Goal: Information Seeking & Learning: Compare options

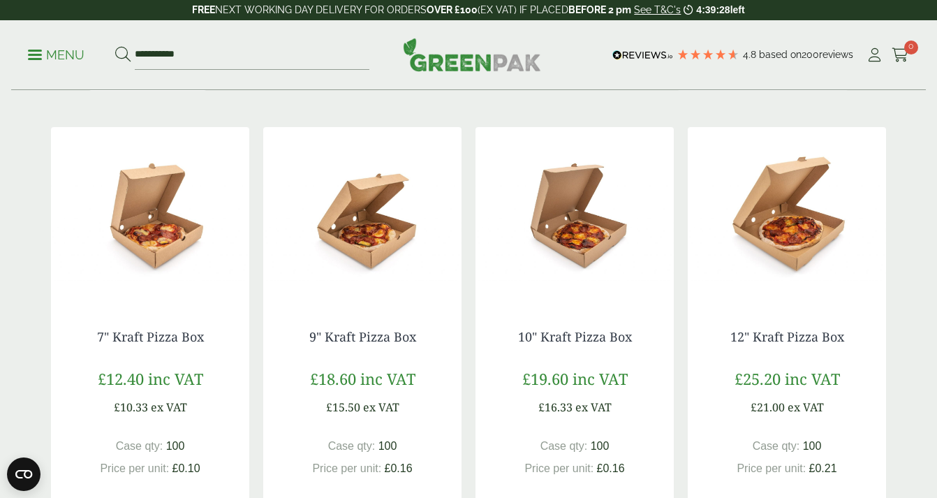
scroll to position [246, 0]
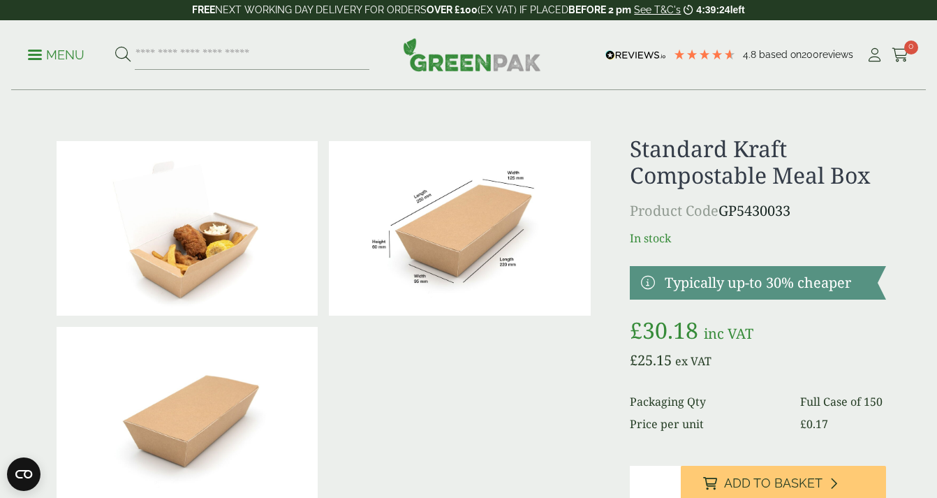
click at [61, 47] on p "Menu" at bounding box center [56, 55] width 57 height 17
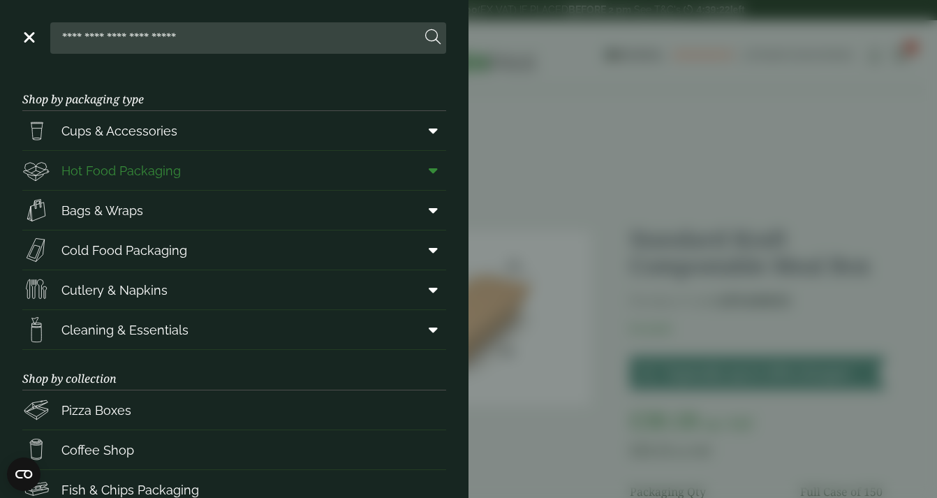
click at [122, 168] on span "Hot Food Packaging" at bounding box center [120, 170] width 119 height 19
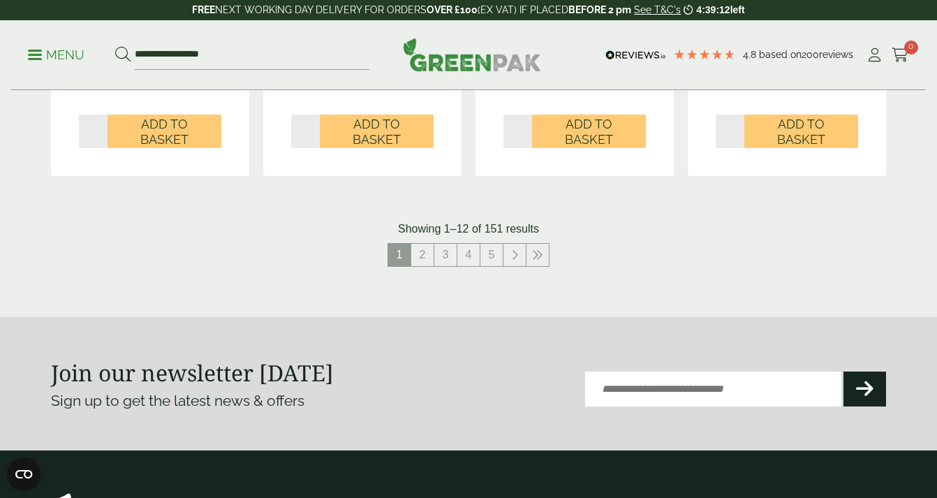
scroll to position [1635, 0]
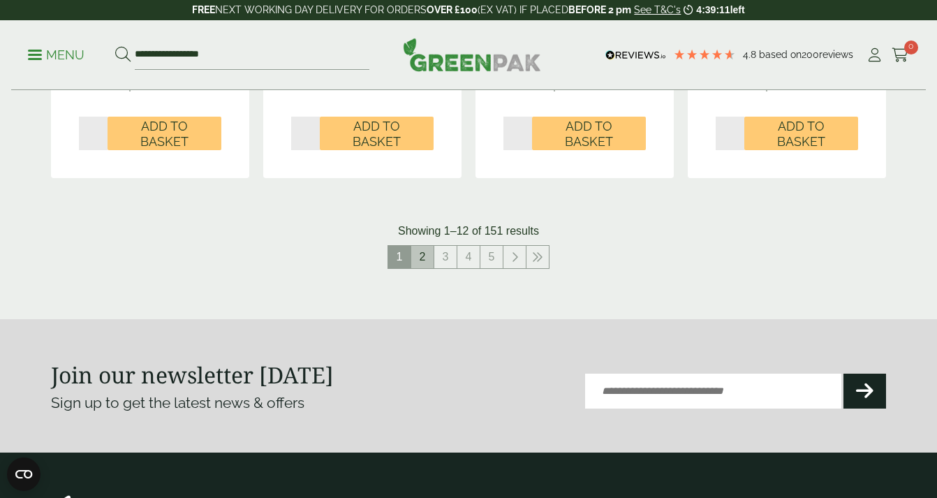
click at [424, 256] on link "2" at bounding box center [422, 257] width 22 height 22
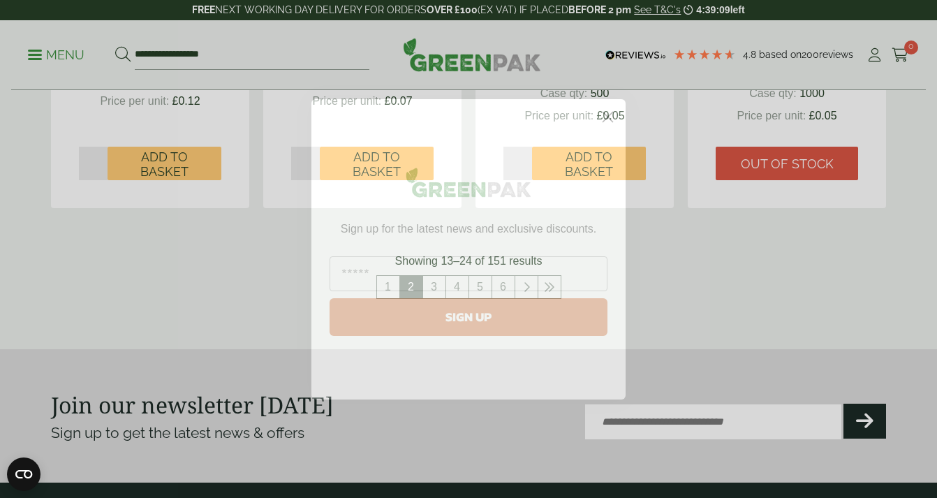
click at [607, 121] on circle "Close dialog" at bounding box center [607, 116] width 23 height 23
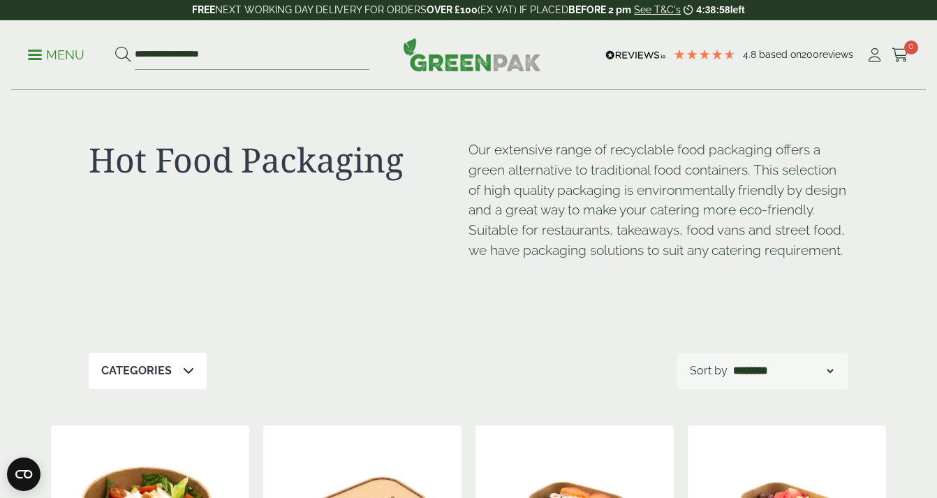
click at [740, 373] on select "**********" at bounding box center [783, 370] width 106 height 17
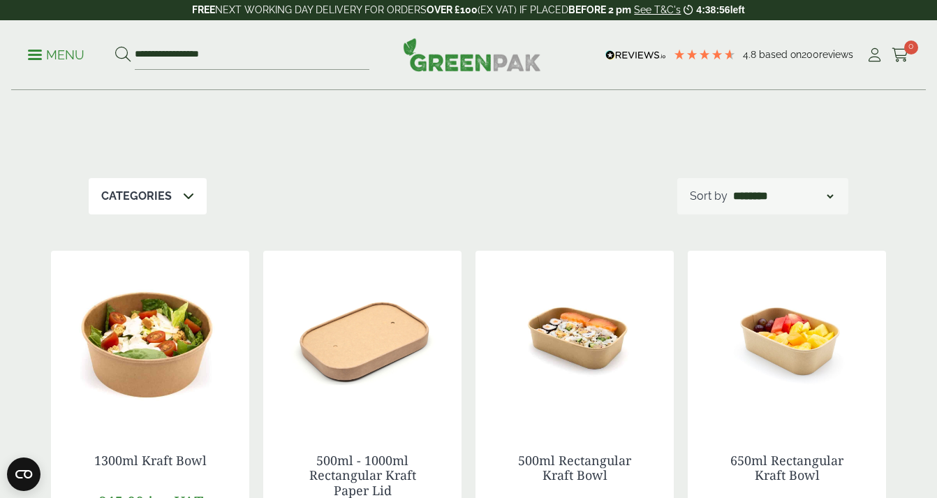
scroll to position [197, 0]
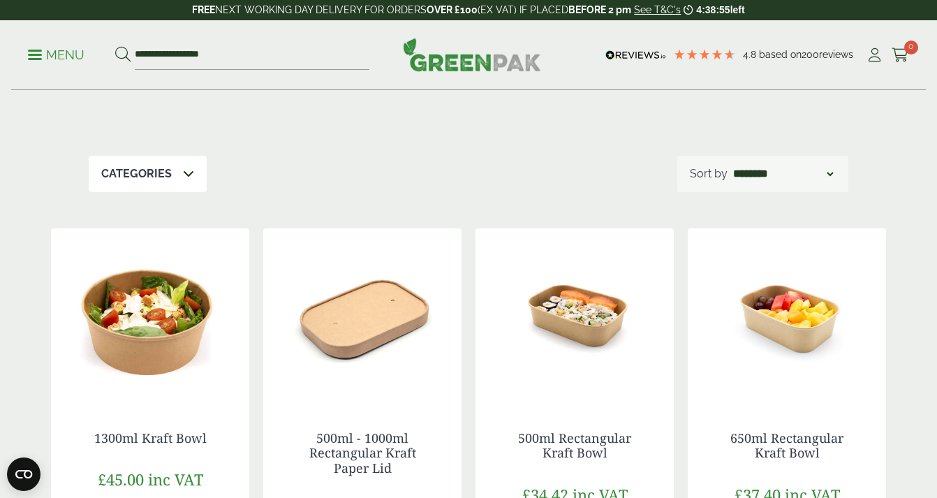
click at [191, 181] on div "Categories" at bounding box center [148, 174] width 118 height 36
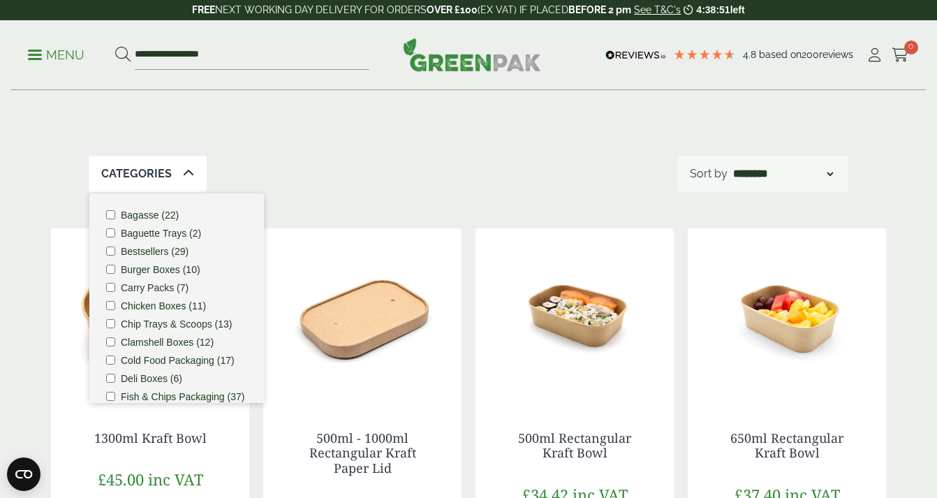
click at [270, 178] on div "Categories Bagasse (22) Baguette Trays (2) Bestsellers (29) Burger Boxes (10) C…" at bounding box center [468, 174] width 759 height 36
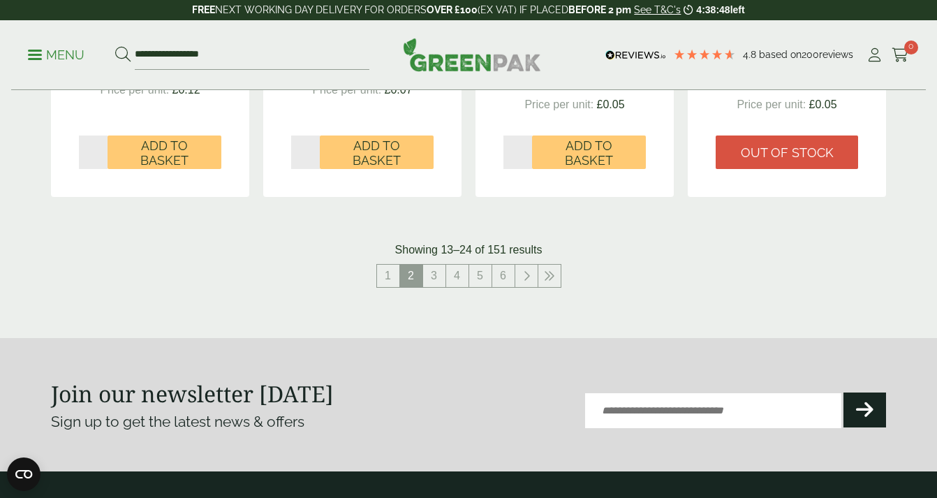
scroll to position [1665, 0]
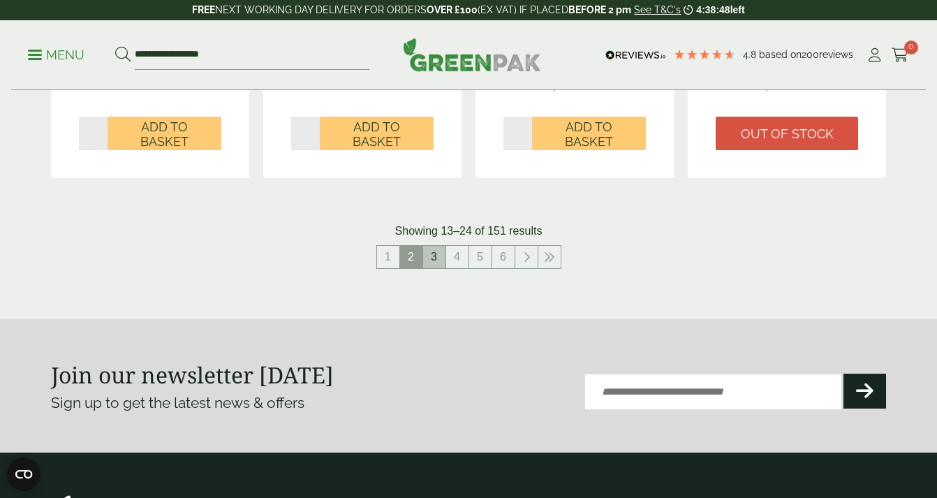
click at [440, 260] on link "3" at bounding box center [434, 257] width 22 height 22
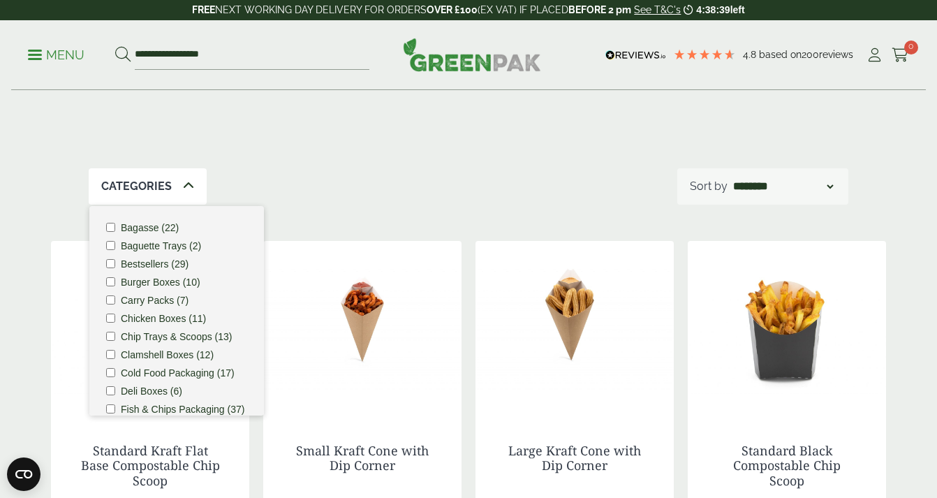
scroll to position [181, 0]
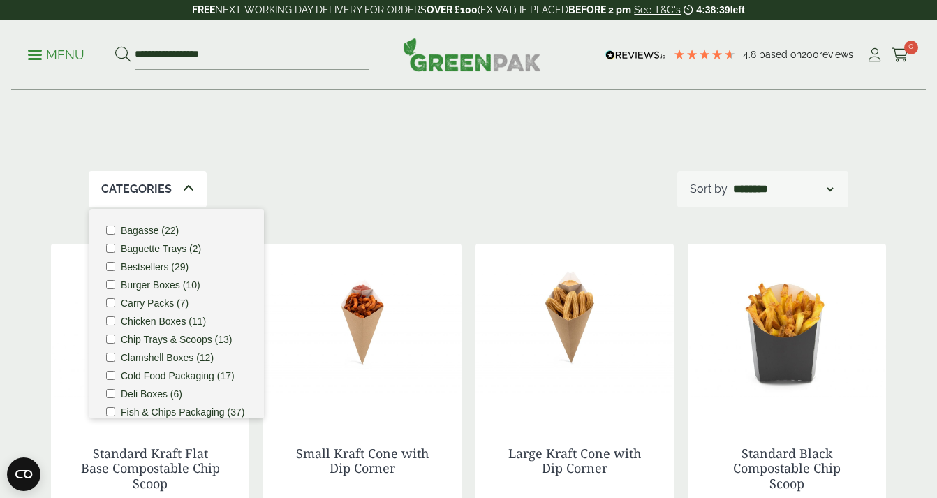
click at [468, 168] on div "Hot Food Packaging Our extensive range of recyclable food packaging offers a gr…" at bounding box center [468, 40] width 759 height 262
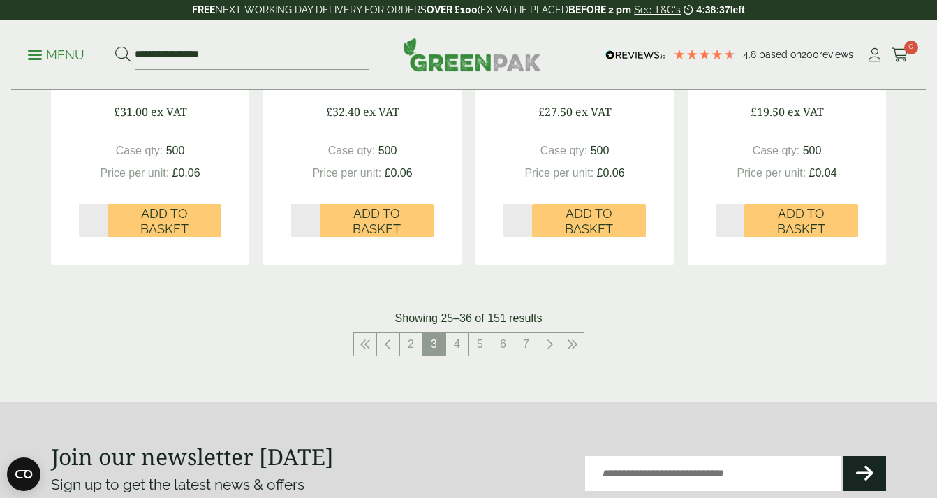
scroll to position [1568, 0]
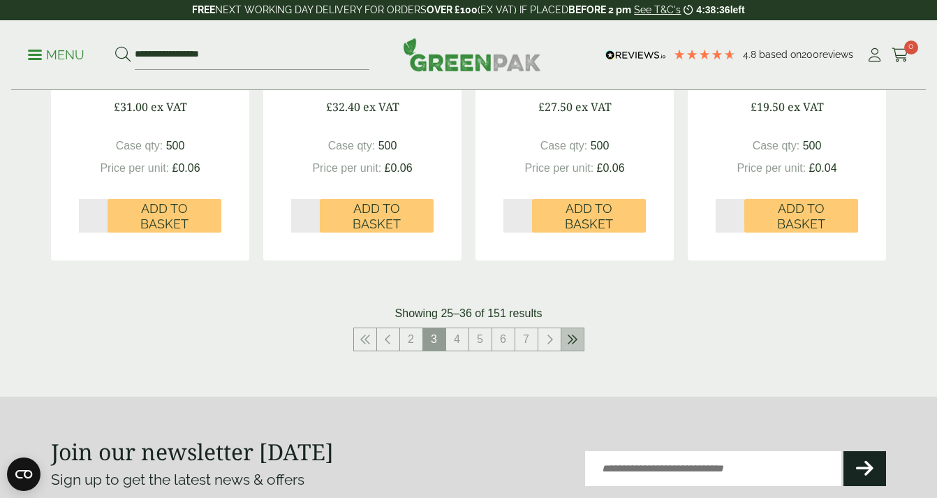
click at [571, 343] on icon at bounding box center [572, 339] width 11 height 11
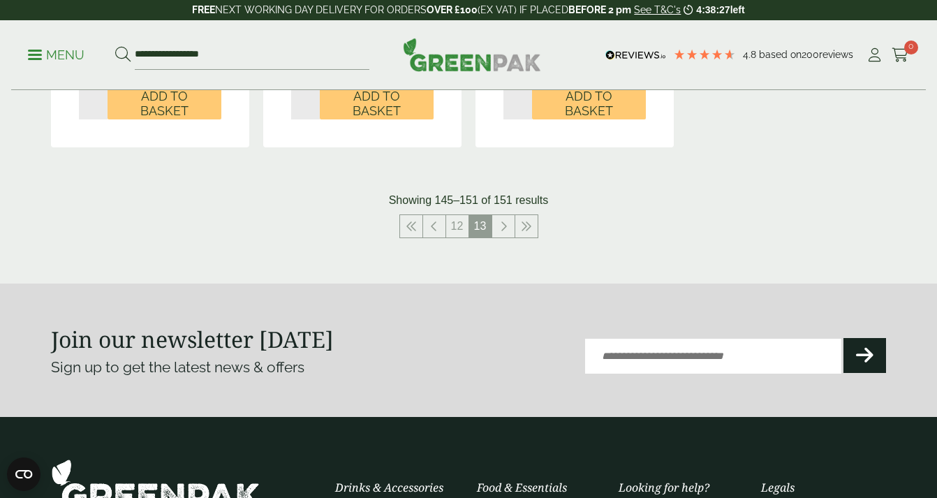
scroll to position [1188, 0]
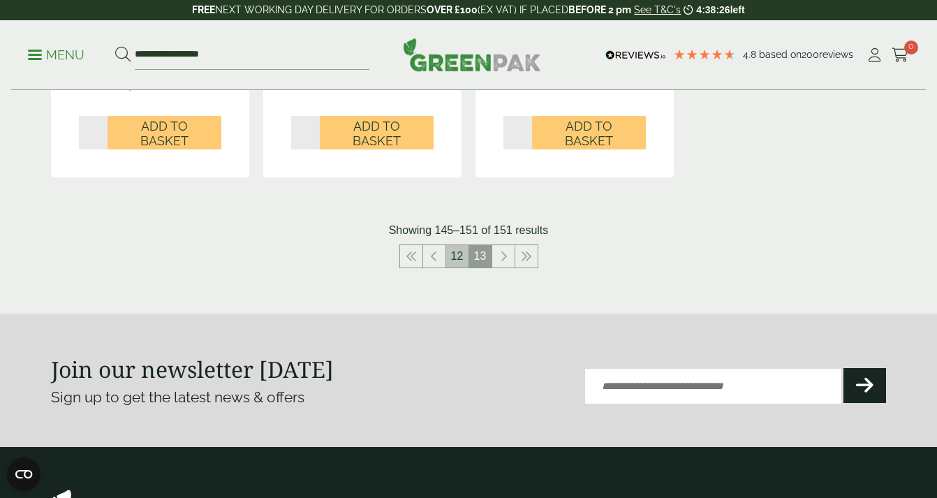
click at [463, 267] on li "12" at bounding box center [457, 256] width 23 height 24
click at [459, 260] on link "12" at bounding box center [457, 256] width 22 height 22
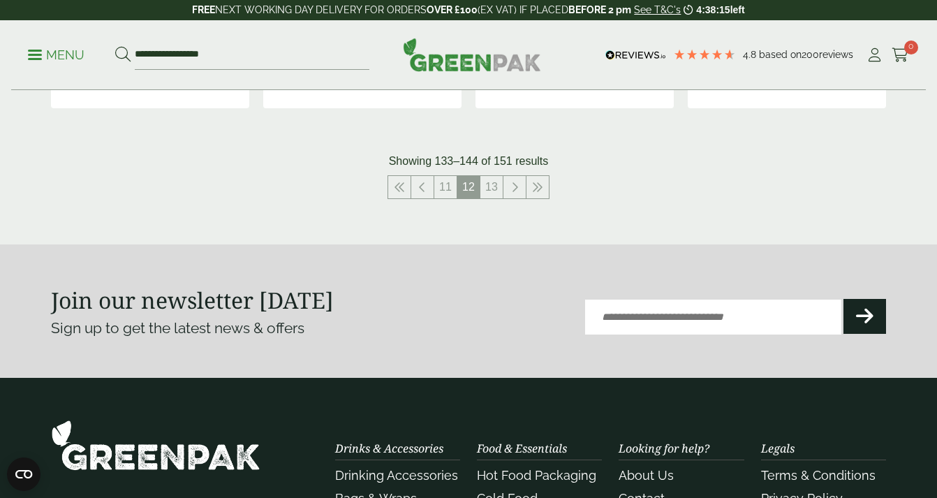
scroll to position [1709, 0]
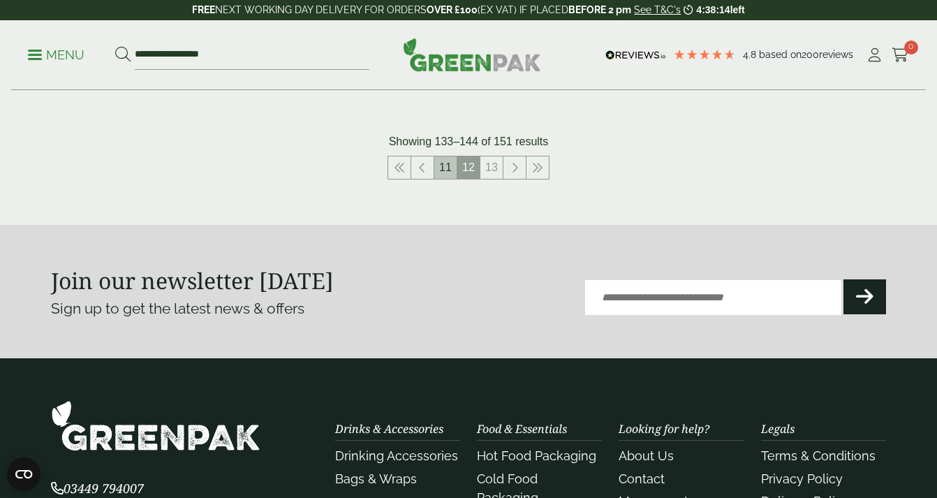
click at [438, 158] on link "11" at bounding box center [445, 167] width 22 height 22
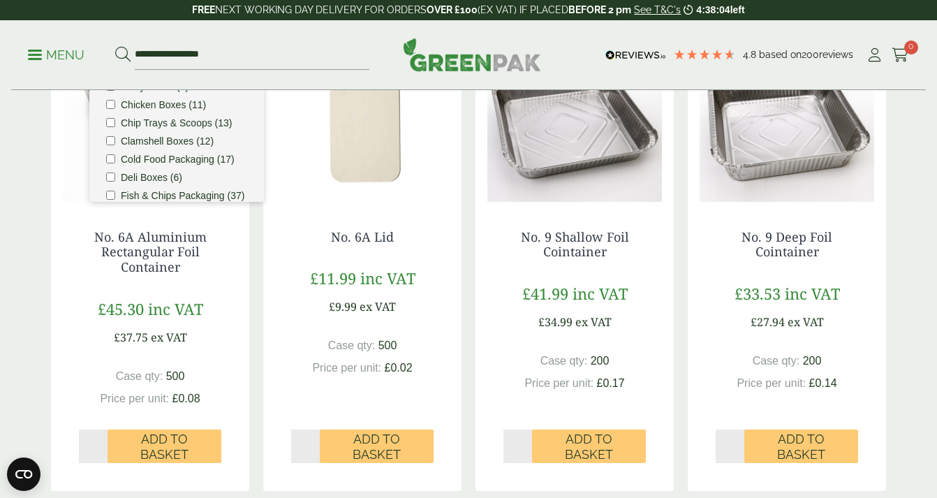
scroll to position [399, 0]
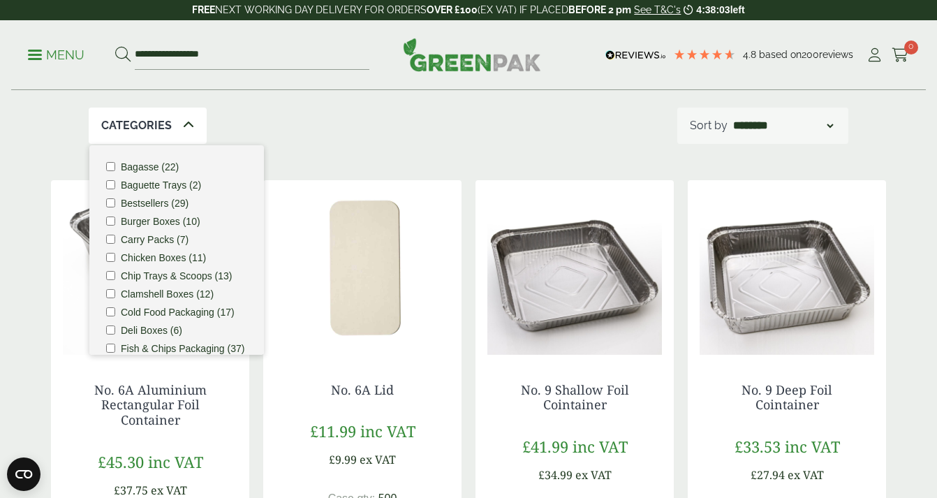
scroll to position [237, 0]
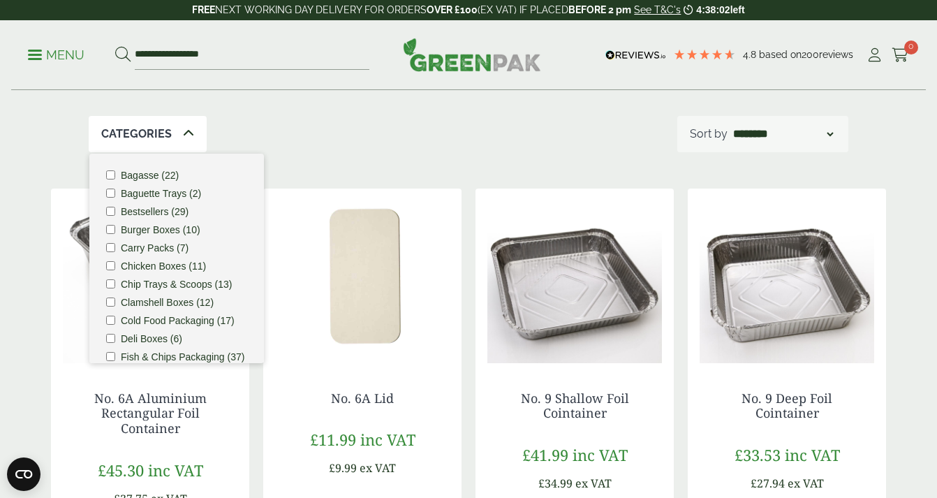
click at [178, 133] on div "Categories" at bounding box center [148, 134] width 118 height 36
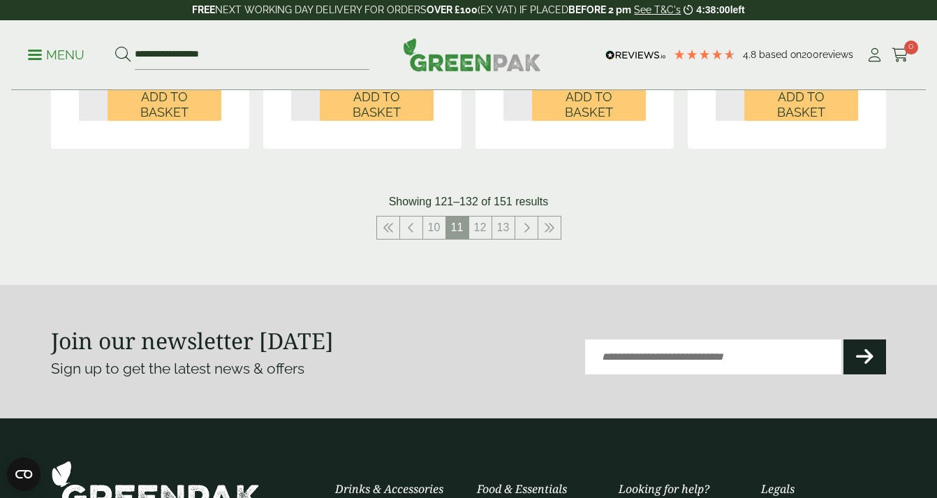
scroll to position [1661, 0]
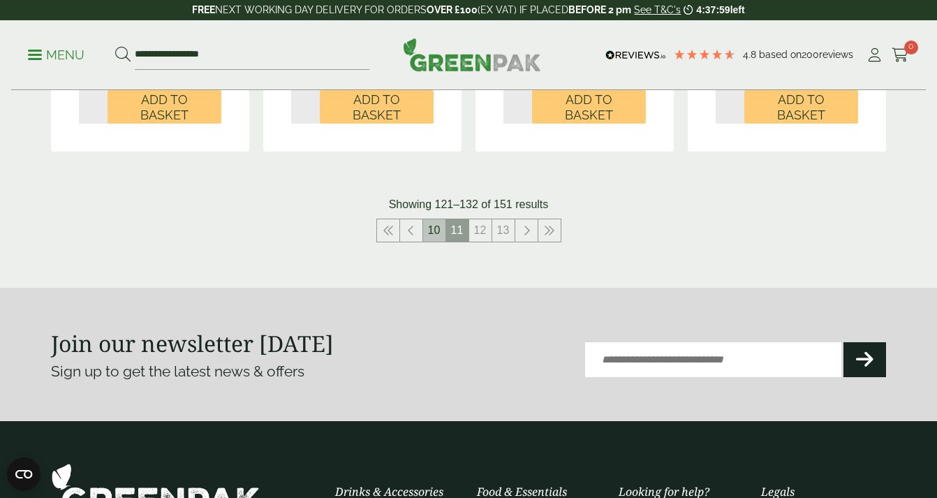
click at [431, 220] on link "10" at bounding box center [434, 230] width 22 height 22
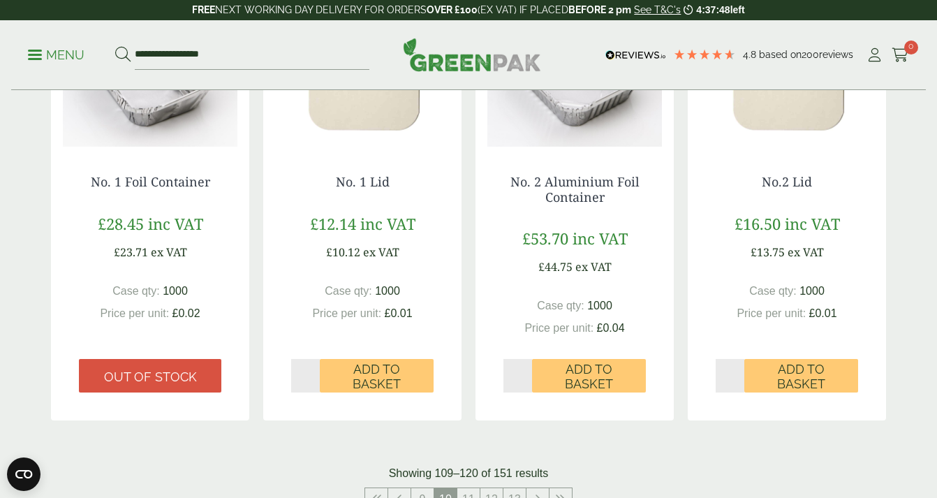
scroll to position [1598, 0]
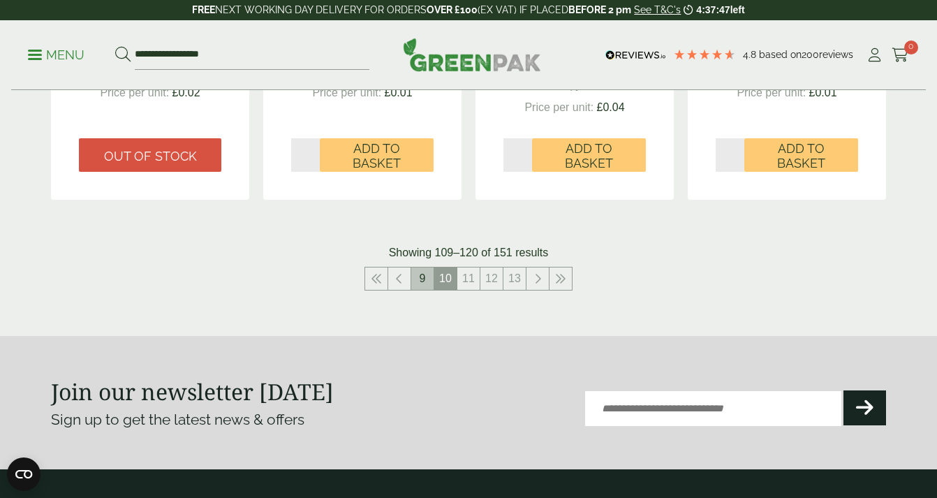
click at [415, 279] on link "9" at bounding box center [422, 278] width 22 height 22
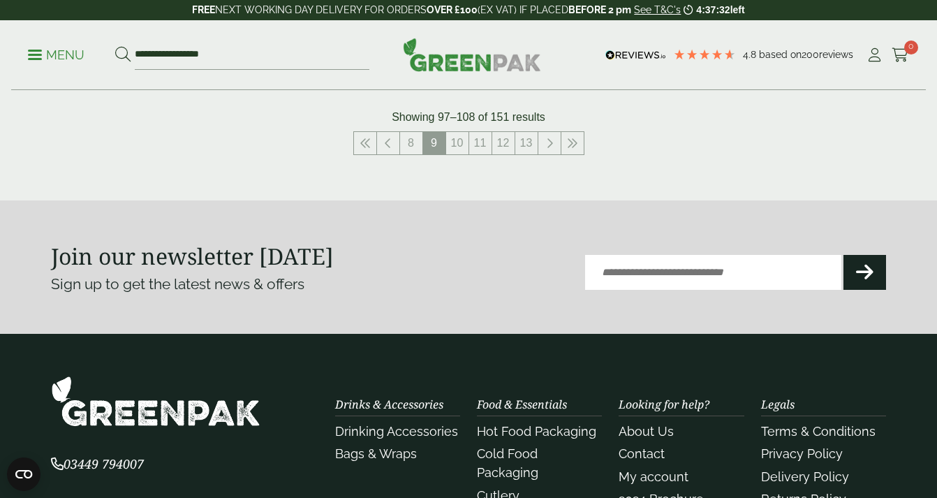
scroll to position [1741, 0]
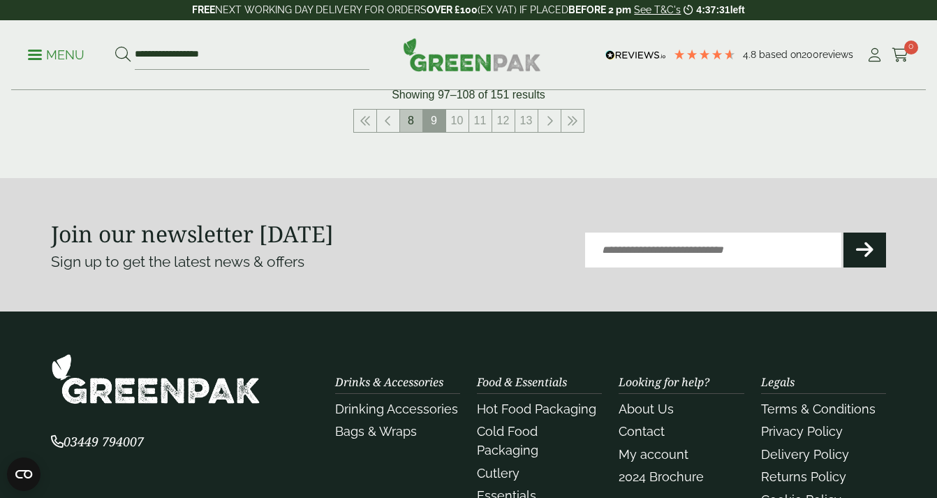
click at [412, 121] on link "8" at bounding box center [411, 121] width 22 height 22
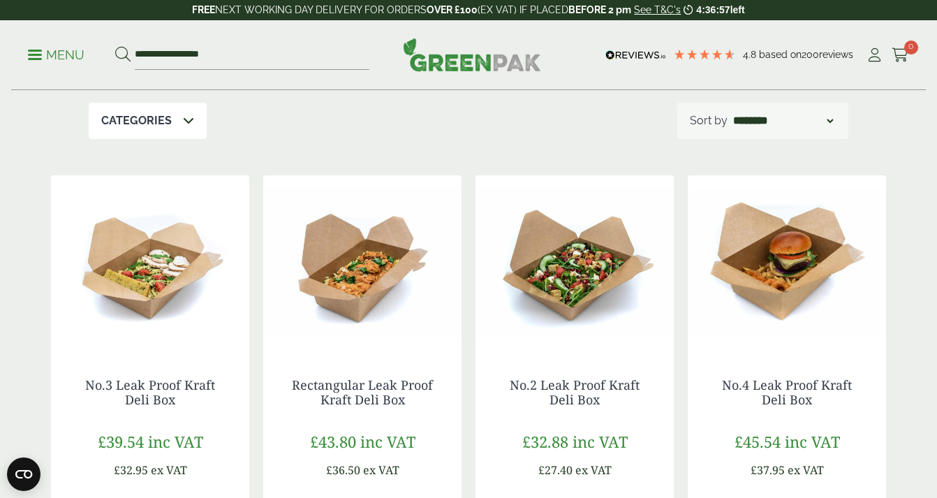
scroll to position [273, 0]
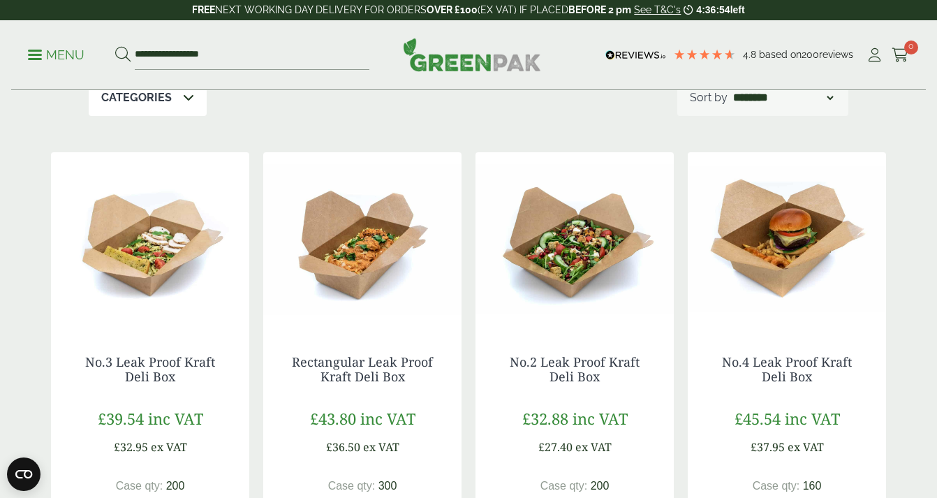
click at [577, 267] on img at bounding box center [574, 239] width 198 height 174
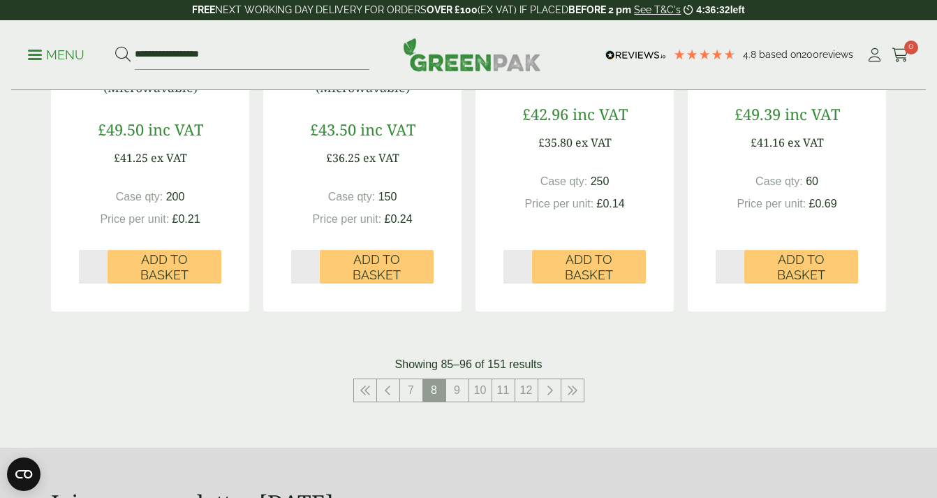
scroll to position [1526, 0]
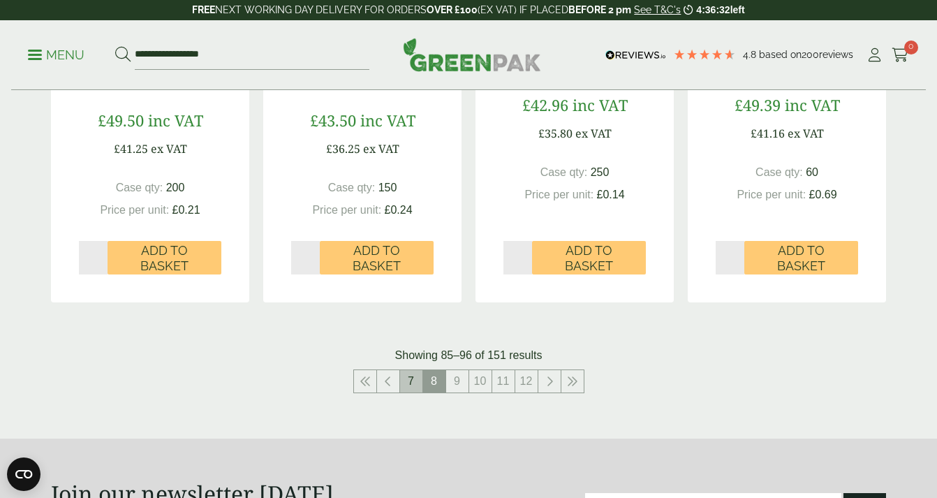
click at [410, 387] on link "7" at bounding box center [411, 381] width 22 height 22
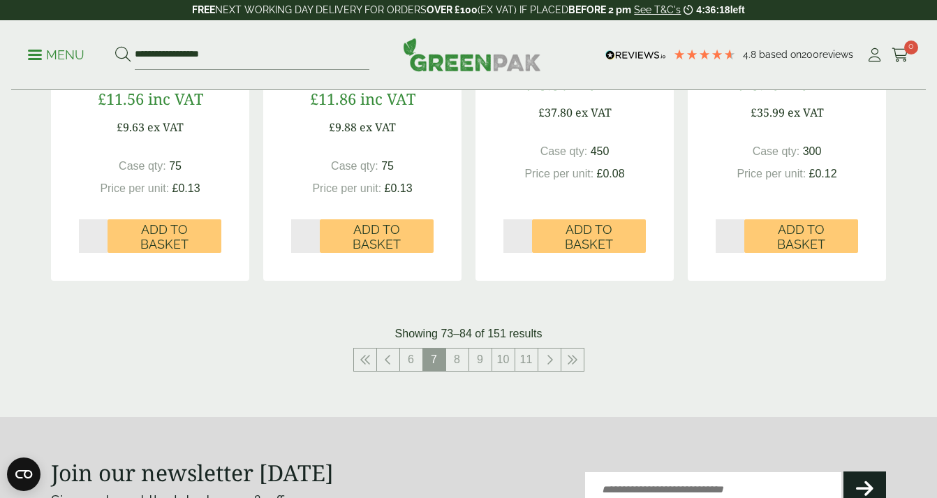
scroll to position [1563, 0]
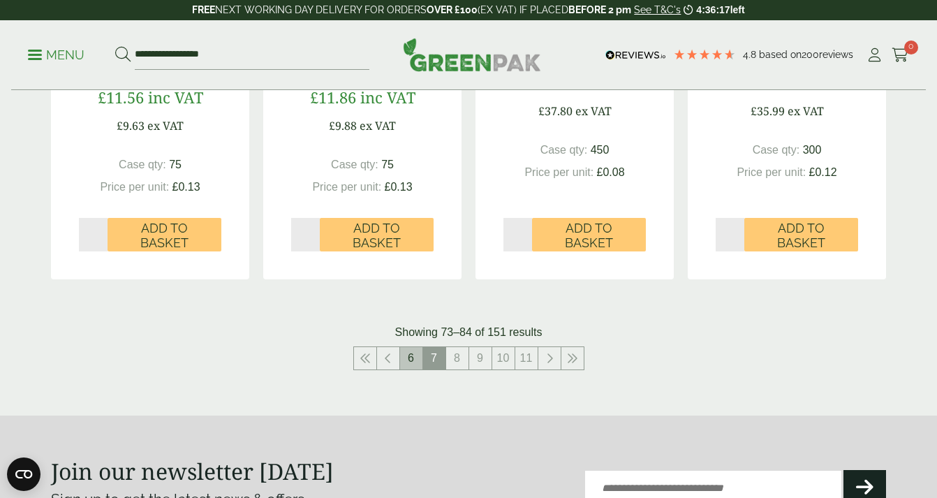
click at [416, 364] on link "6" at bounding box center [411, 358] width 22 height 22
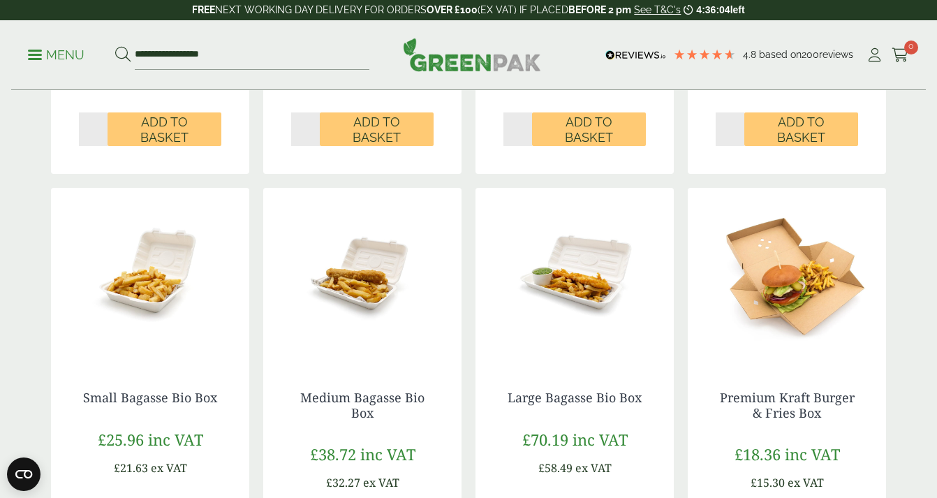
scroll to position [752, 0]
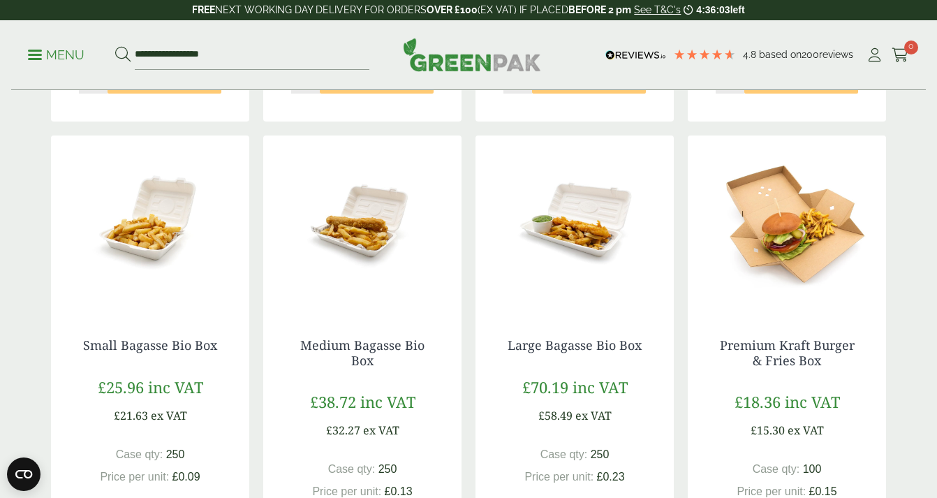
click at [803, 213] on img at bounding box center [787, 222] width 198 height 174
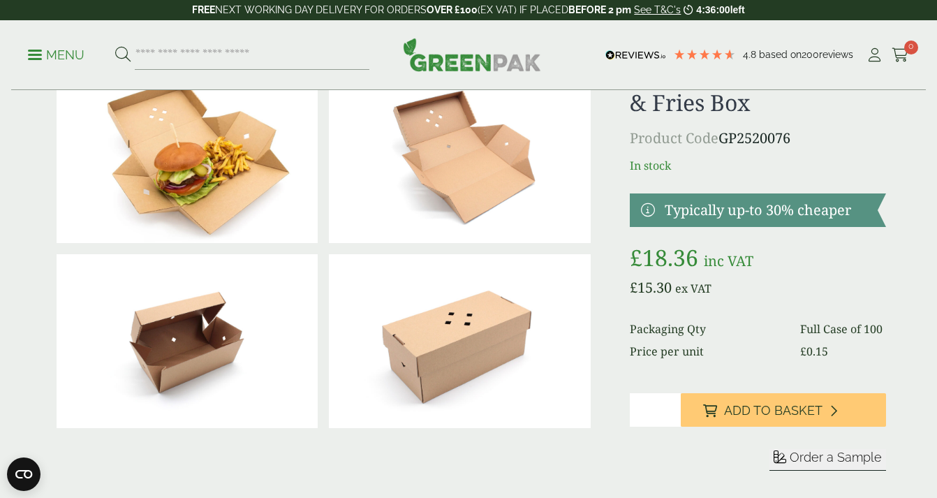
scroll to position [87, 0]
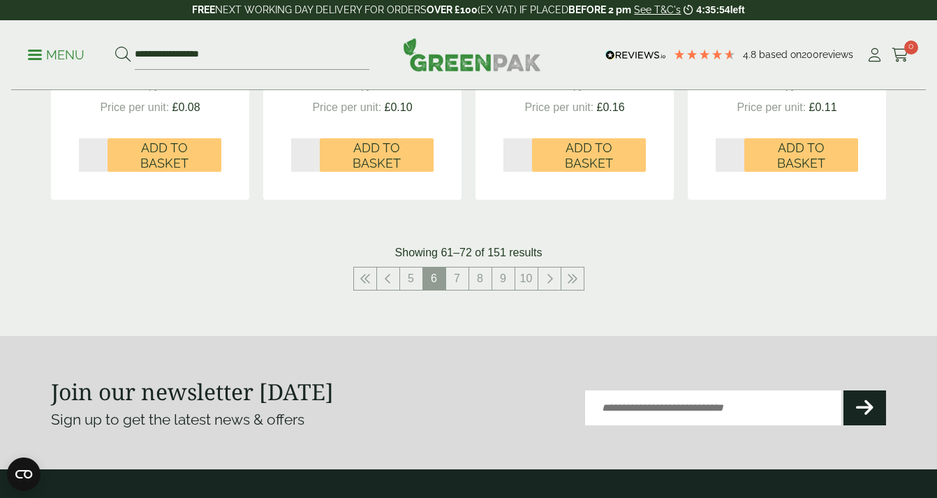
scroll to position [1617, 0]
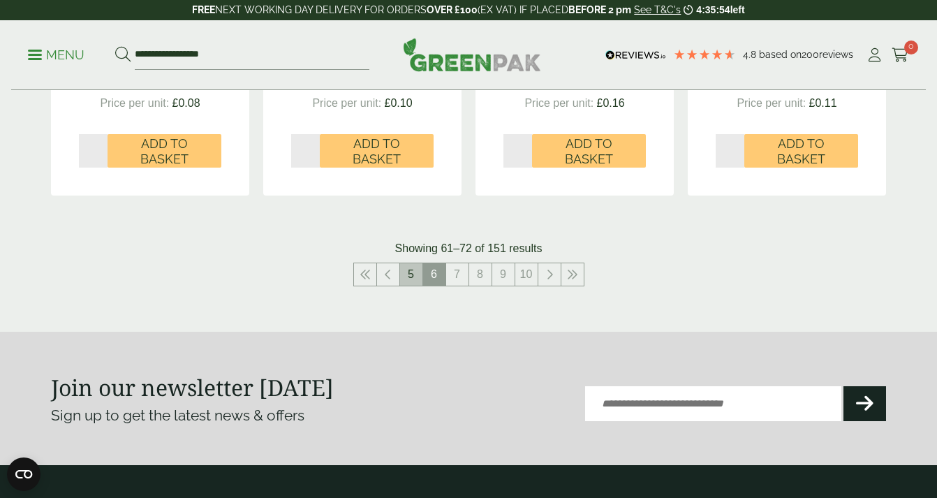
click at [406, 277] on link "5" at bounding box center [411, 274] width 22 height 22
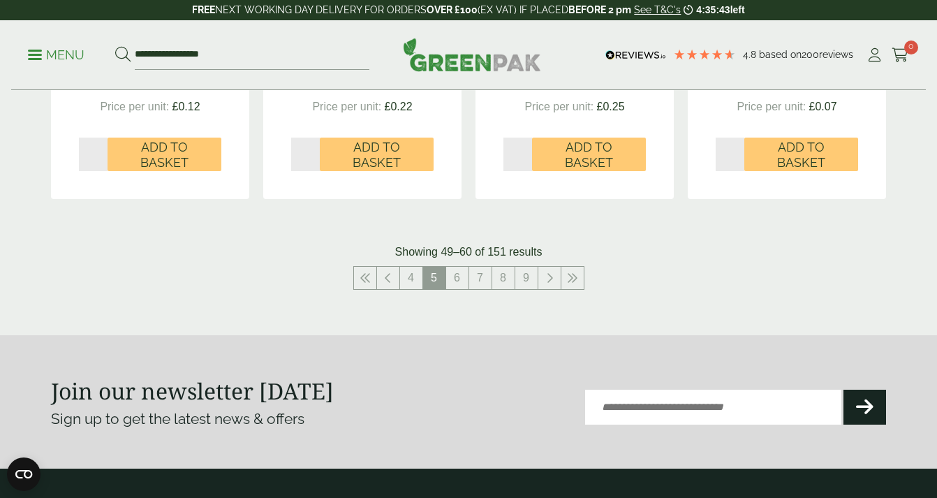
scroll to position [1665, 0]
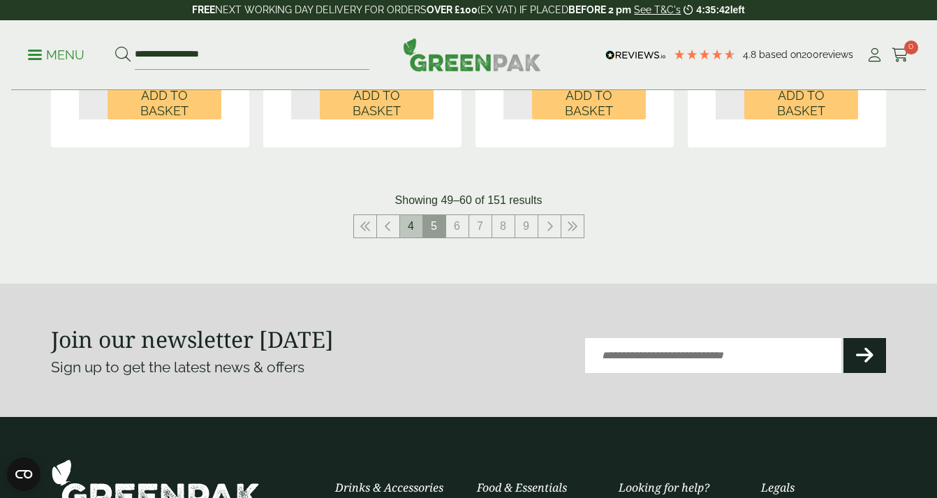
click at [406, 221] on link "4" at bounding box center [411, 226] width 22 height 22
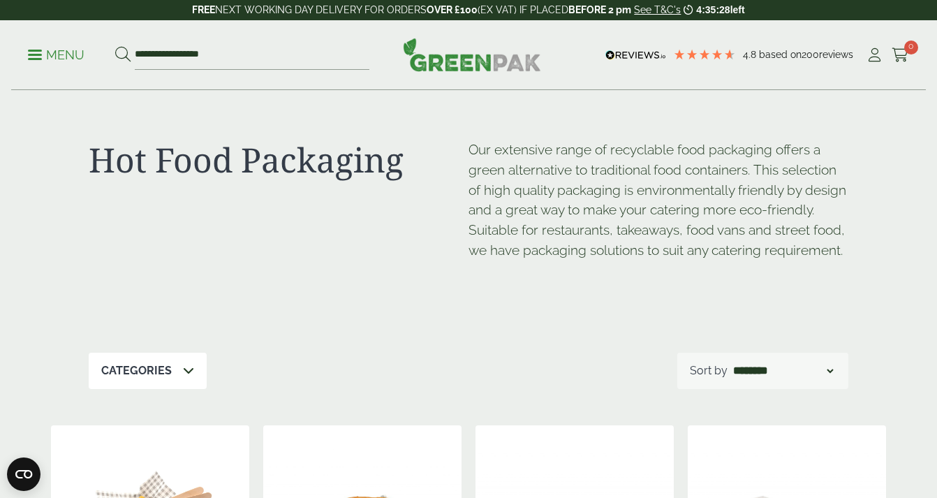
click at [40, 54] on span at bounding box center [35, 55] width 14 height 2
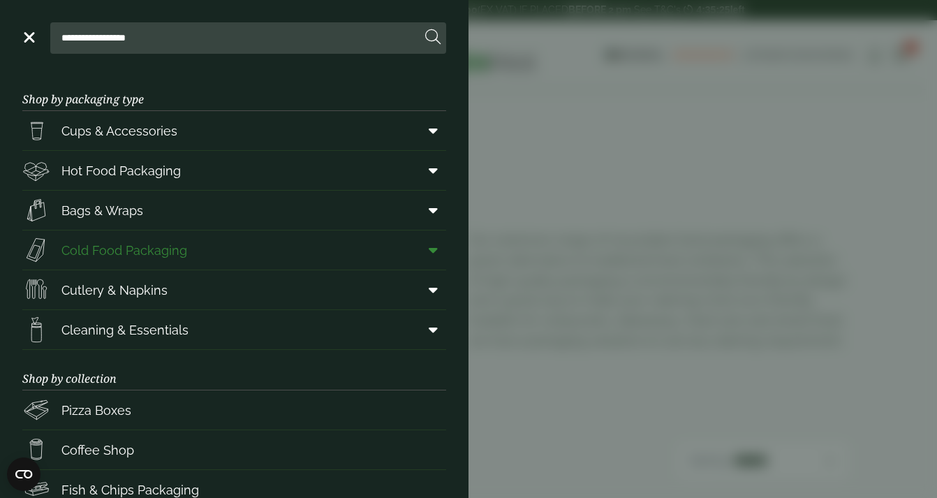
click at [97, 241] on span "Cold Food Packaging" at bounding box center [124, 250] width 126 height 19
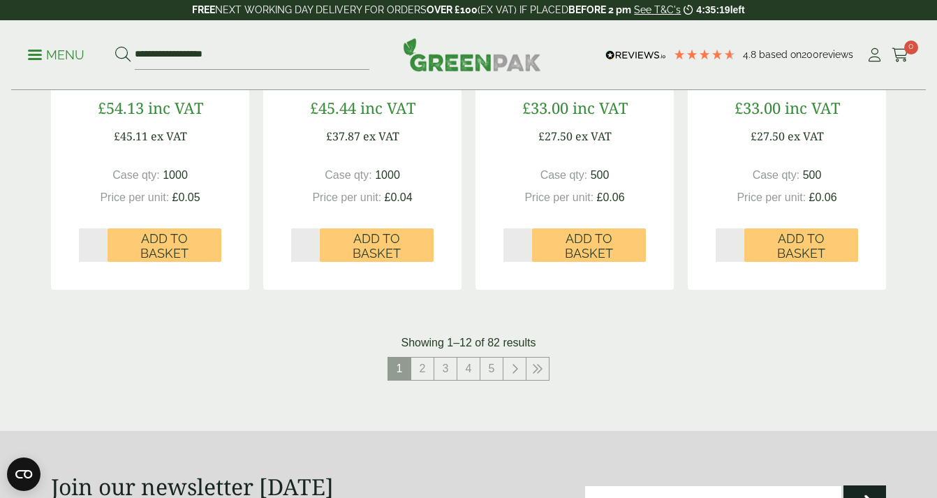
scroll to position [1495, 0]
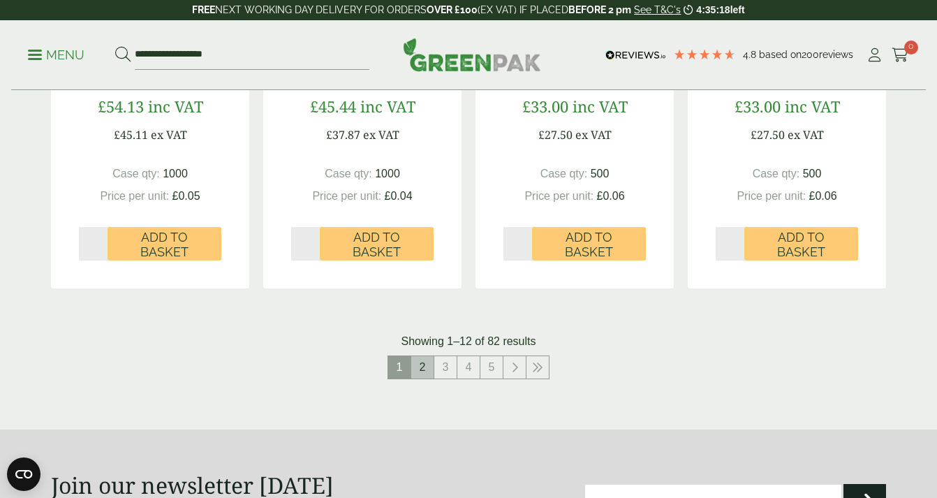
click at [422, 365] on link "2" at bounding box center [422, 367] width 22 height 22
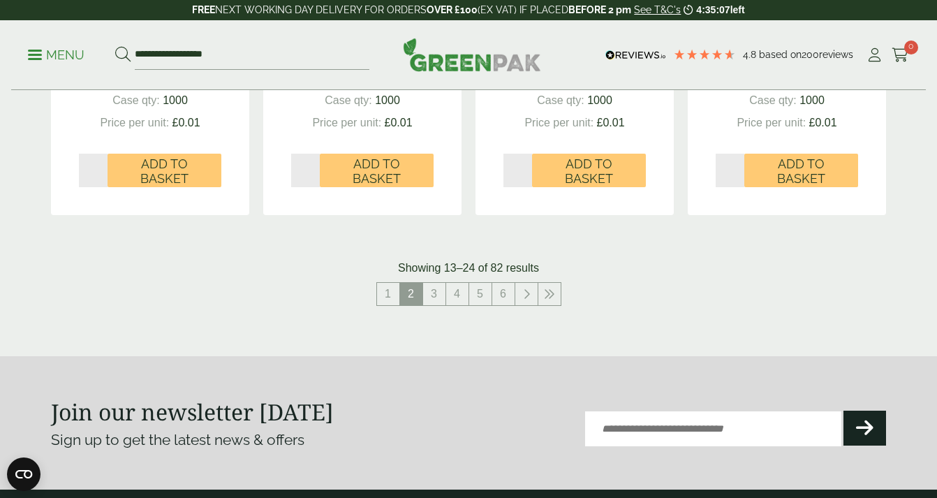
scroll to position [1621, 0]
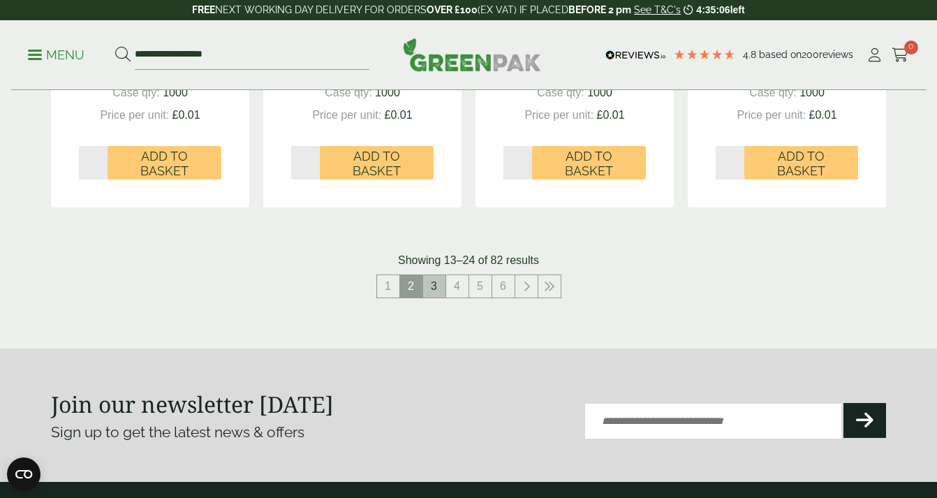
click at [435, 283] on link "3" at bounding box center [434, 286] width 22 height 22
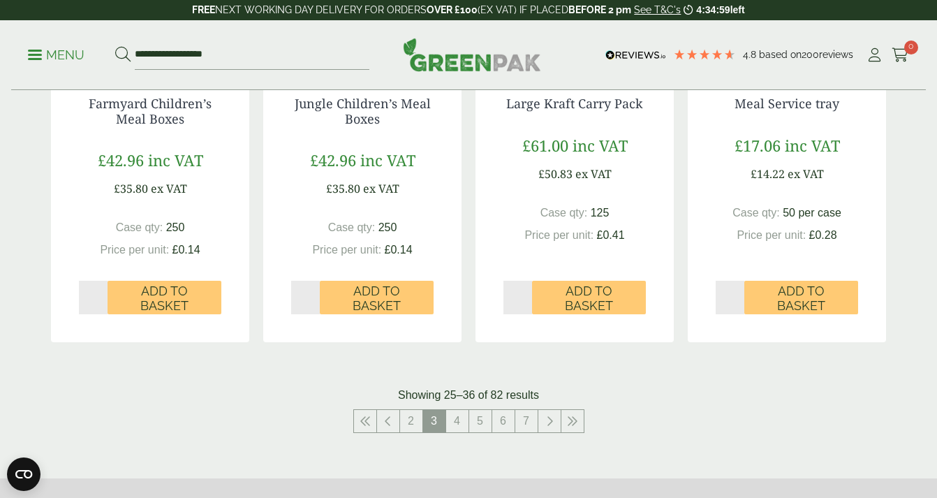
scroll to position [1457, 0]
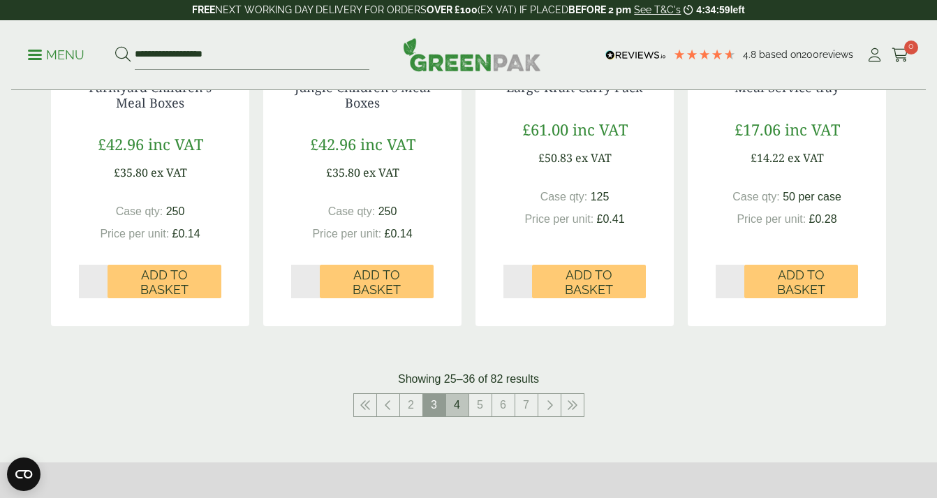
click at [456, 412] on link "4" at bounding box center [457, 405] width 22 height 22
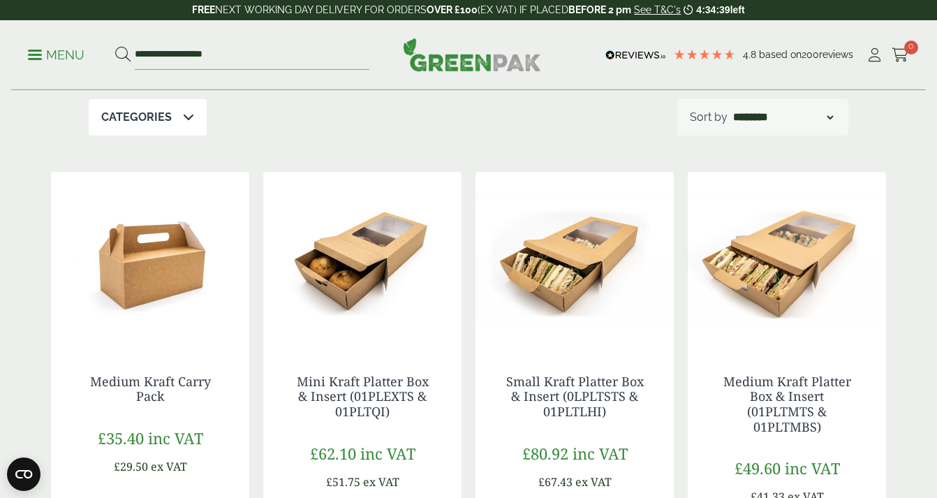
scroll to position [240, 0]
click at [375, 219] on img at bounding box center [362, 258] width 198 height 174
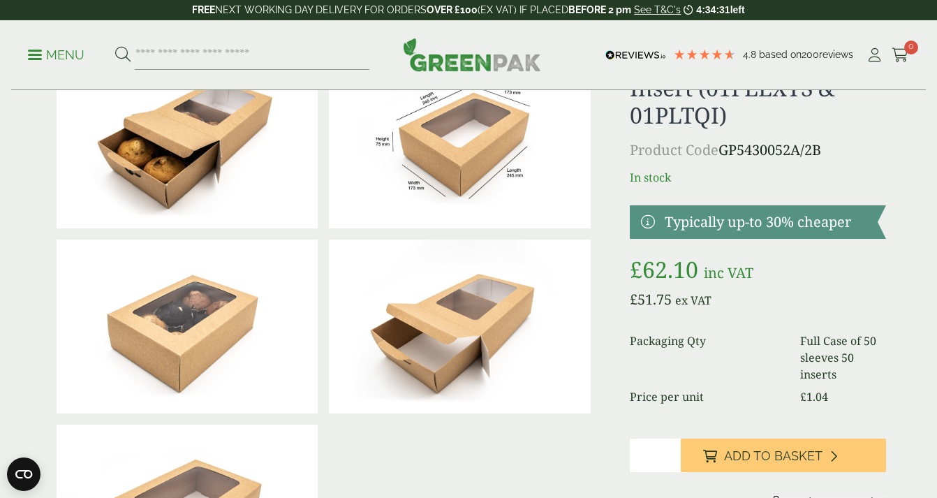
scroll to position [75, 0]
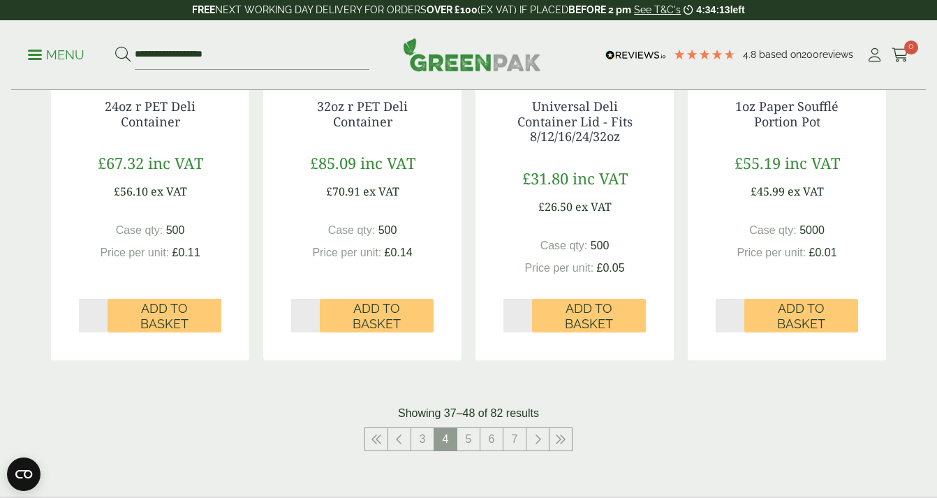
scroll to position [1516, 0]
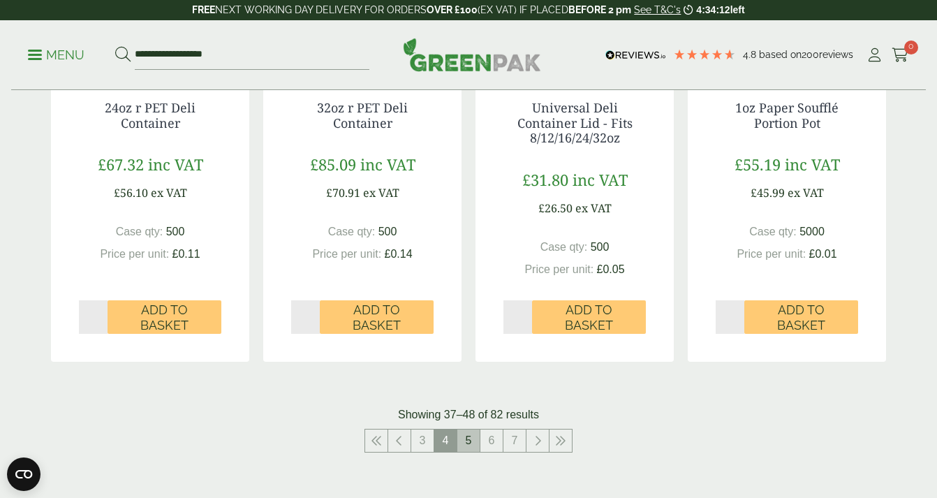
click at [465, 444] on link "5" at bounding box center [468, 440] width 22 height 22
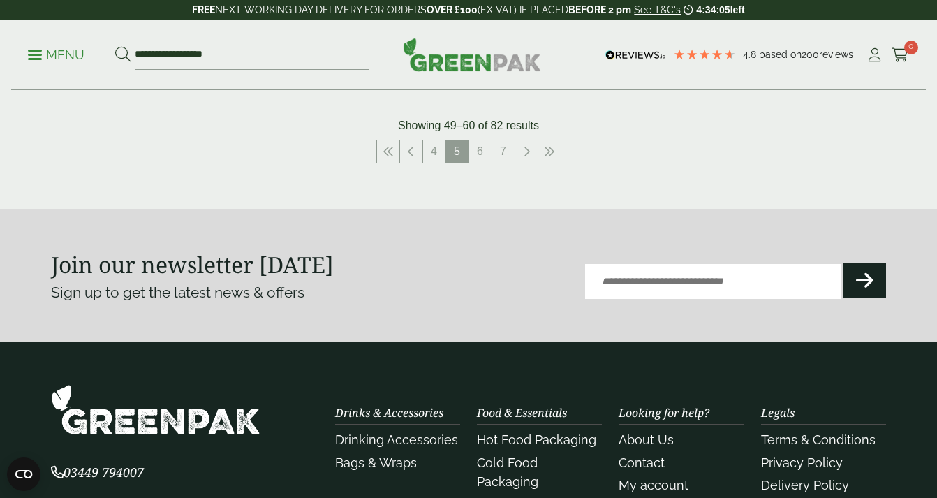
scroll to position [1715, 0]
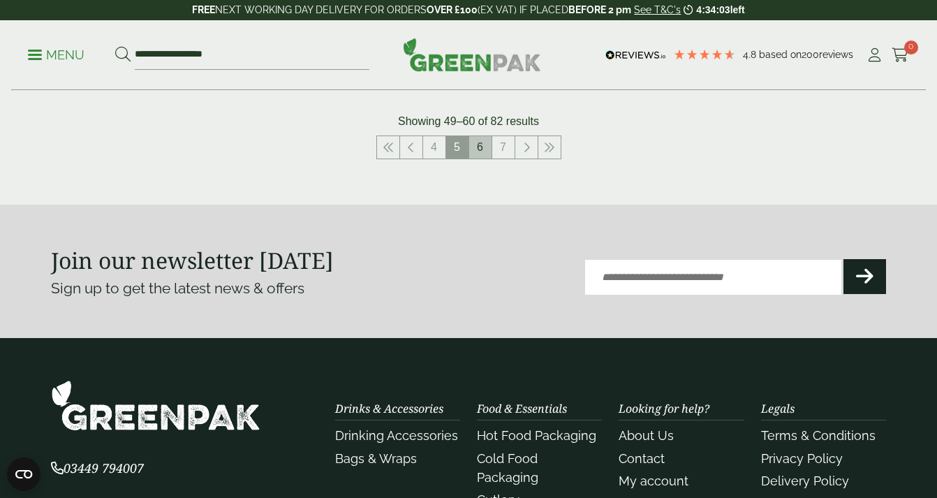
click at [486, 154] on link "6" at bounding box center [480, 147] width 22 height 22
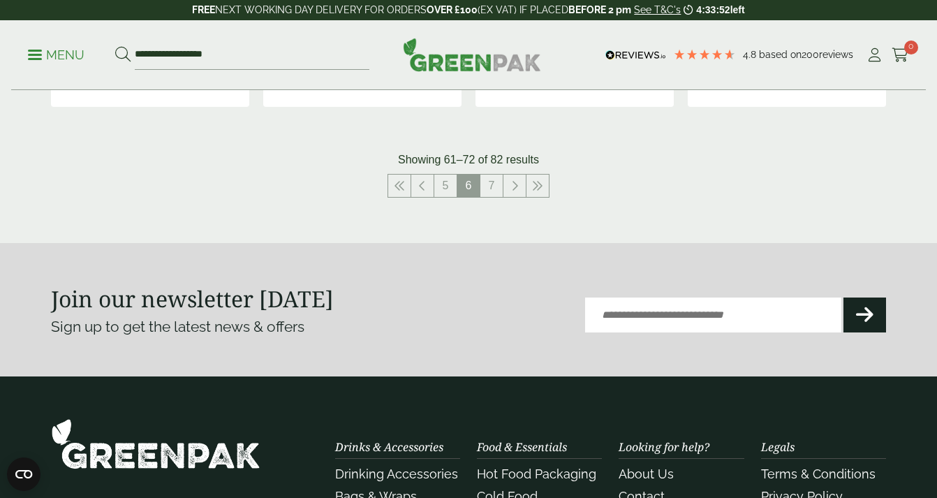
scroll to position [1730, 0]
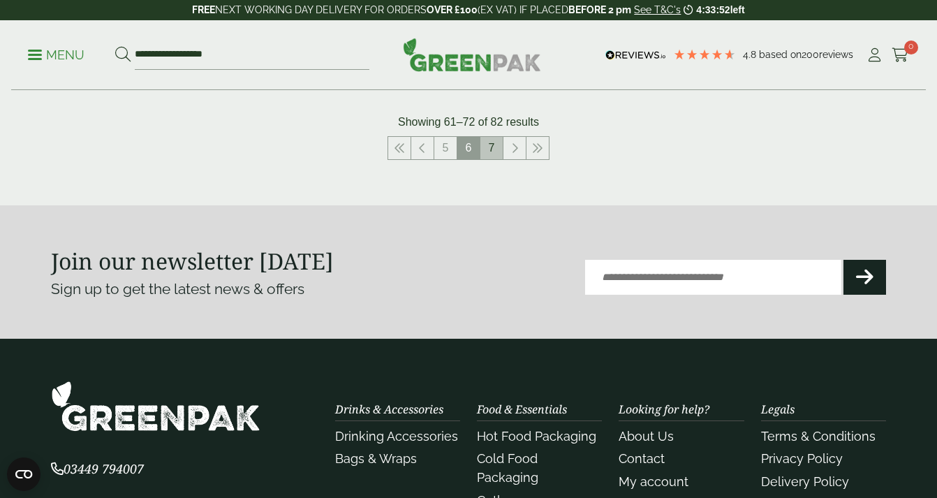
click at [495, 151] on link "7" at bounding box center [491, 148] width 22 height 22
